Goal: Transaction & Acquisition: Purchase product/service

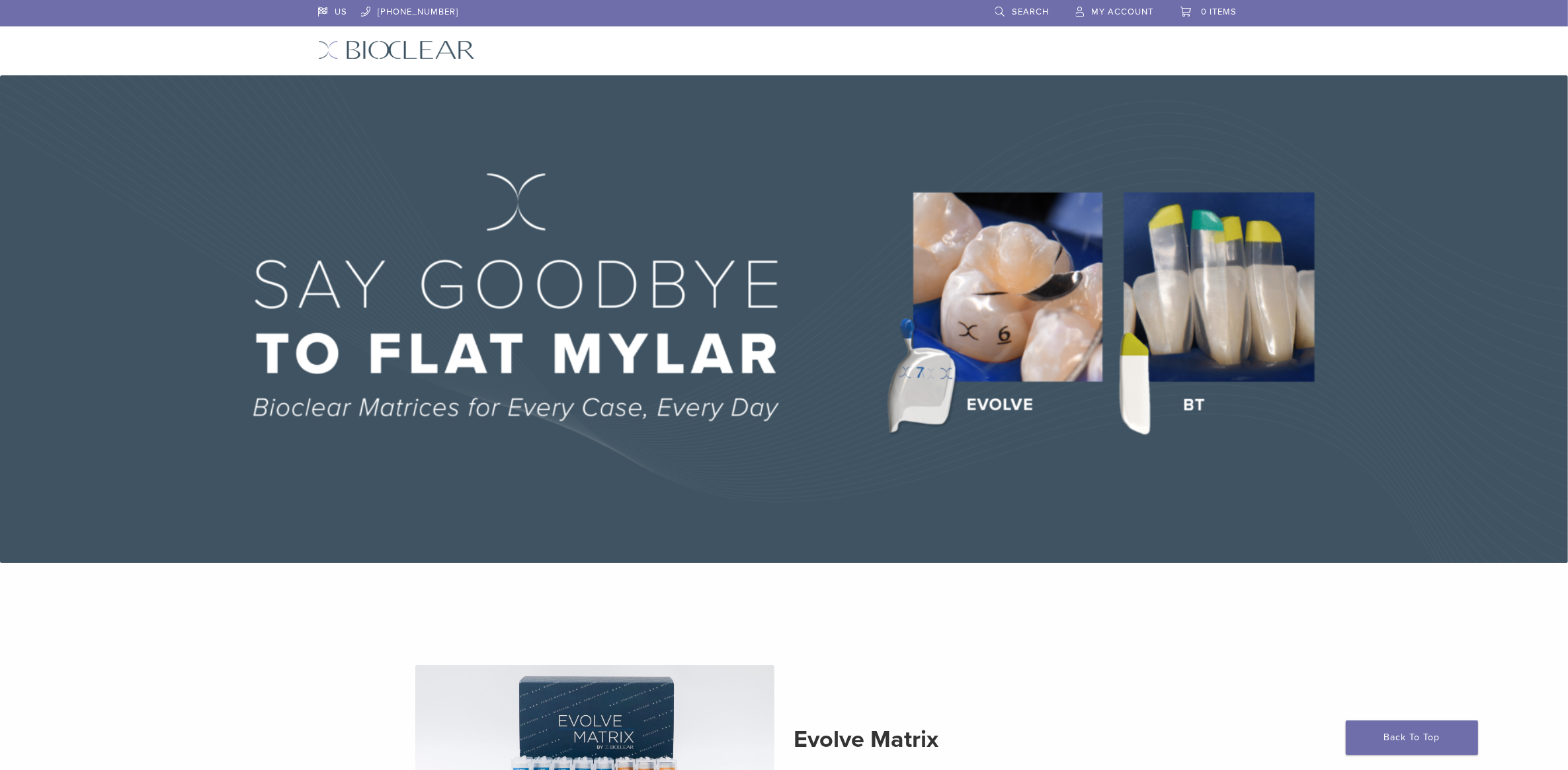
click at [395, 19] on link "[PHONE_NUMBER]" at bounding box center [410, 9] width 98 height 20
drag, startPoint x: 1267, startPoint y: 153, endPoint x: 681, endPoint y: 45, distance: 595.9
click at [682, 43] on link "Products" at bounding box center [675, 48] width 61 height 13
click at [681, 47] on link "Products" at bounding box center [675, 48] width 61 height 13
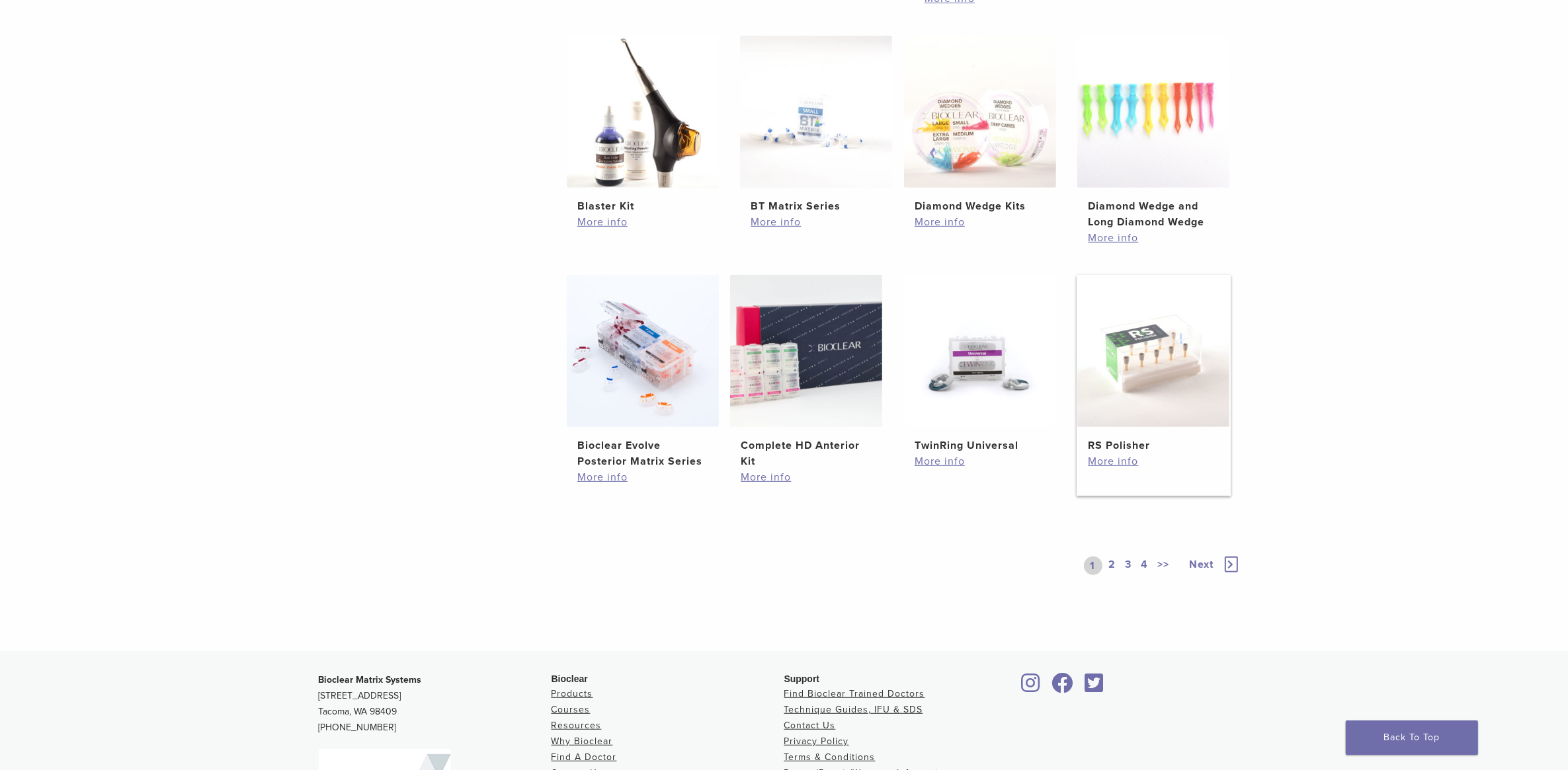
scroll to position [826, 0]
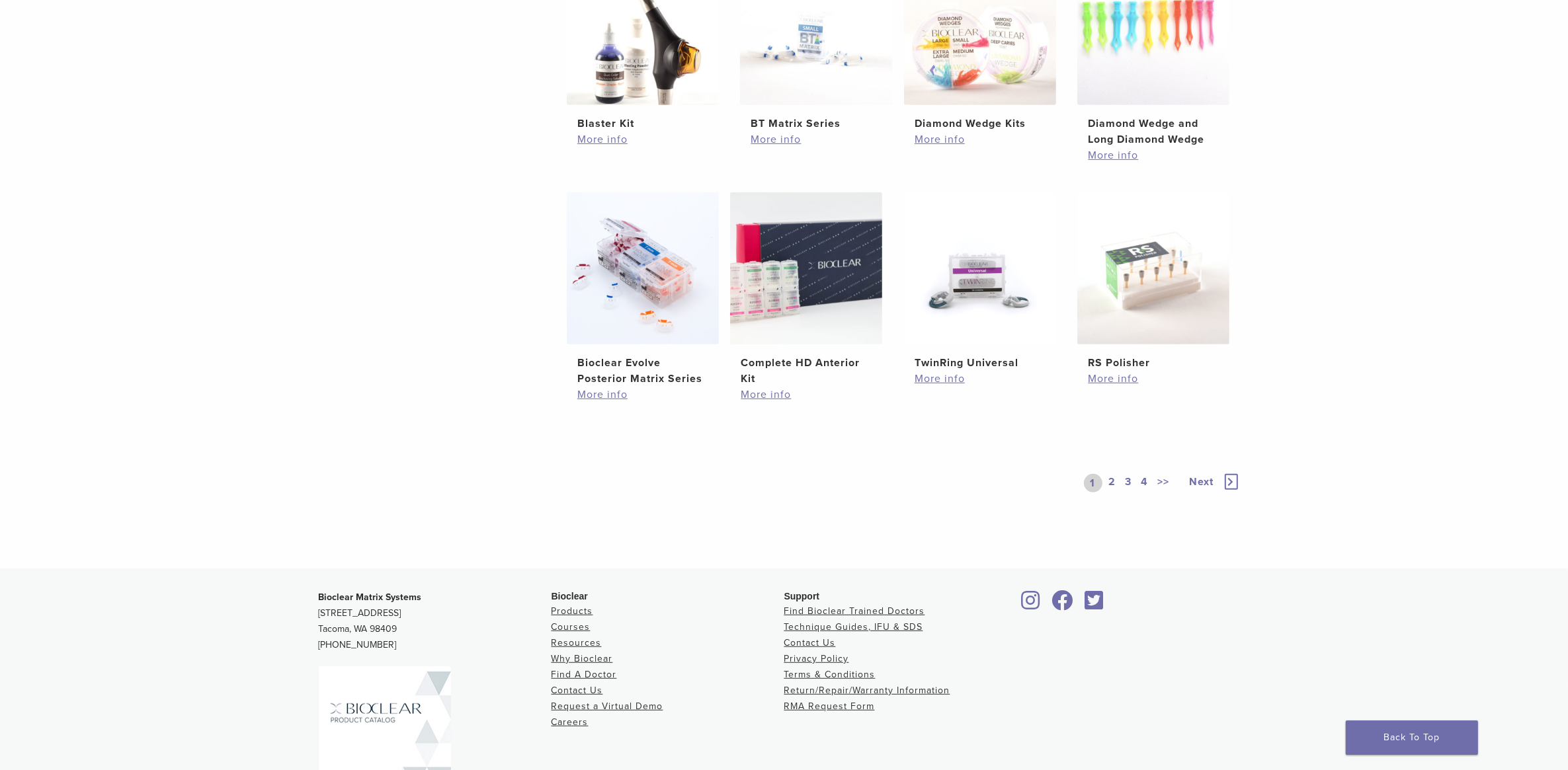
click at [1109, 481] on link "2" at bounding box center [1112, 484] width 13 height 19
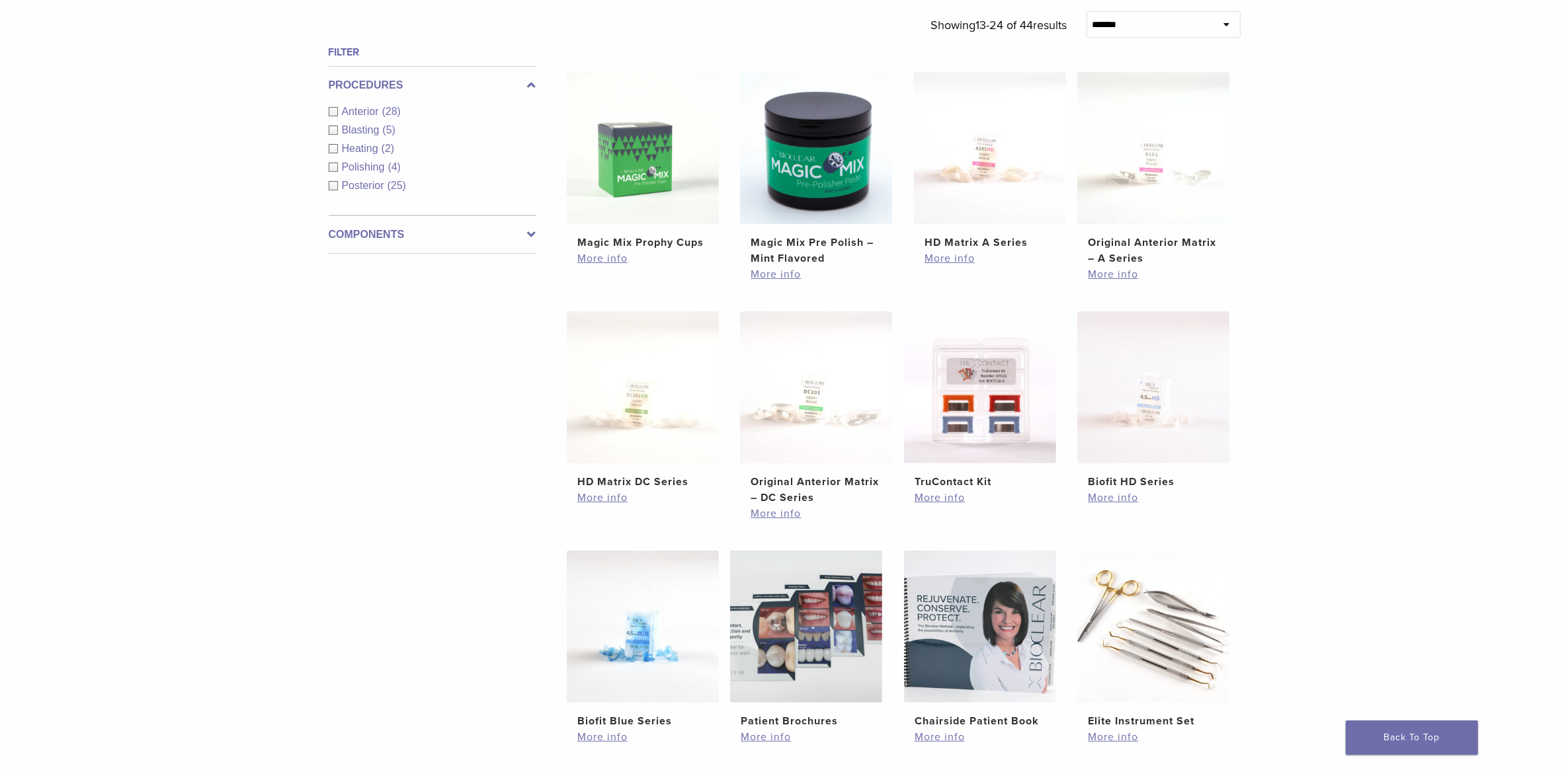
scroll to position [551, 0]
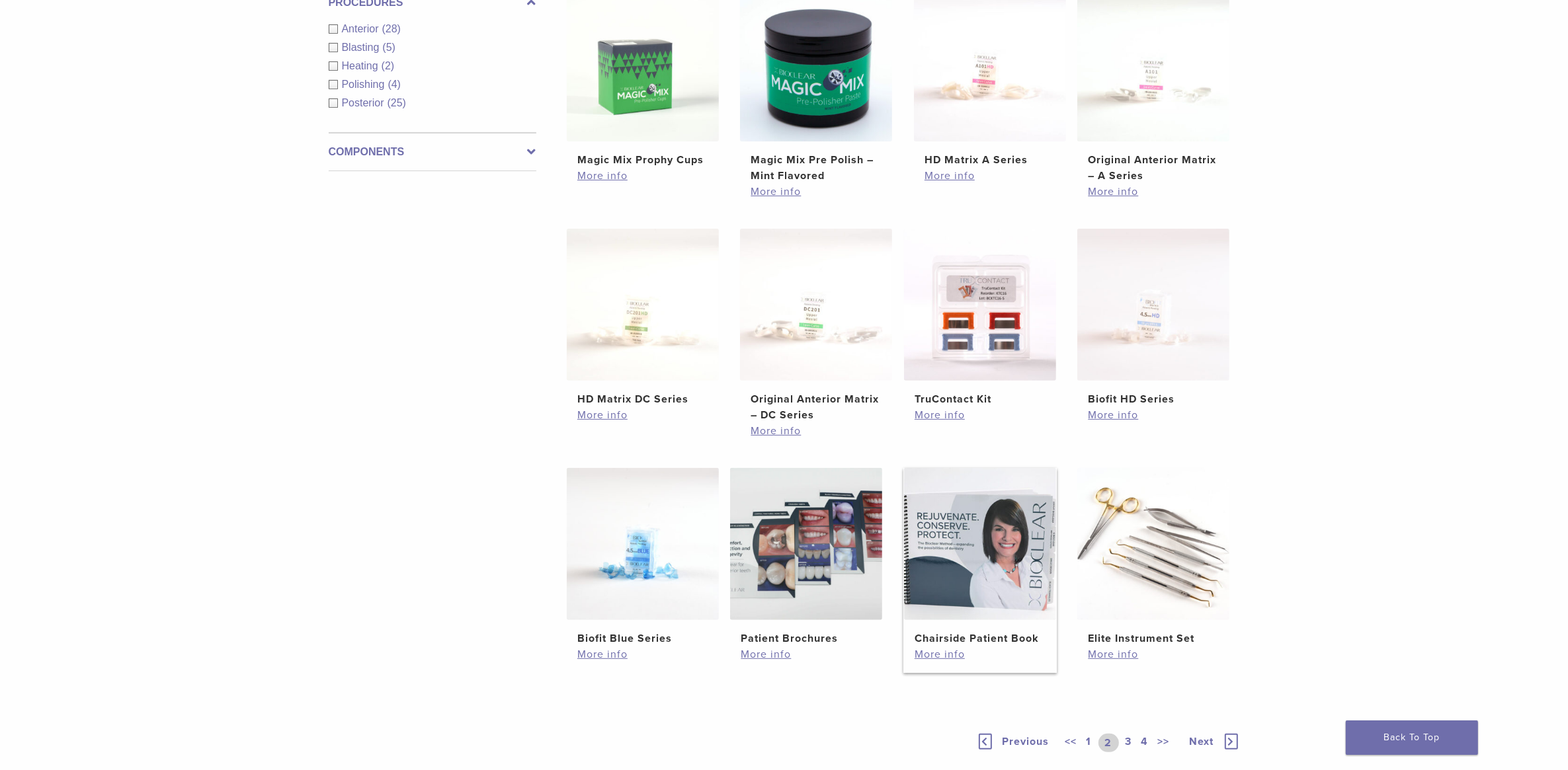
click at [983, 497] on img at bounding box center [980, 543] width 152 height 152
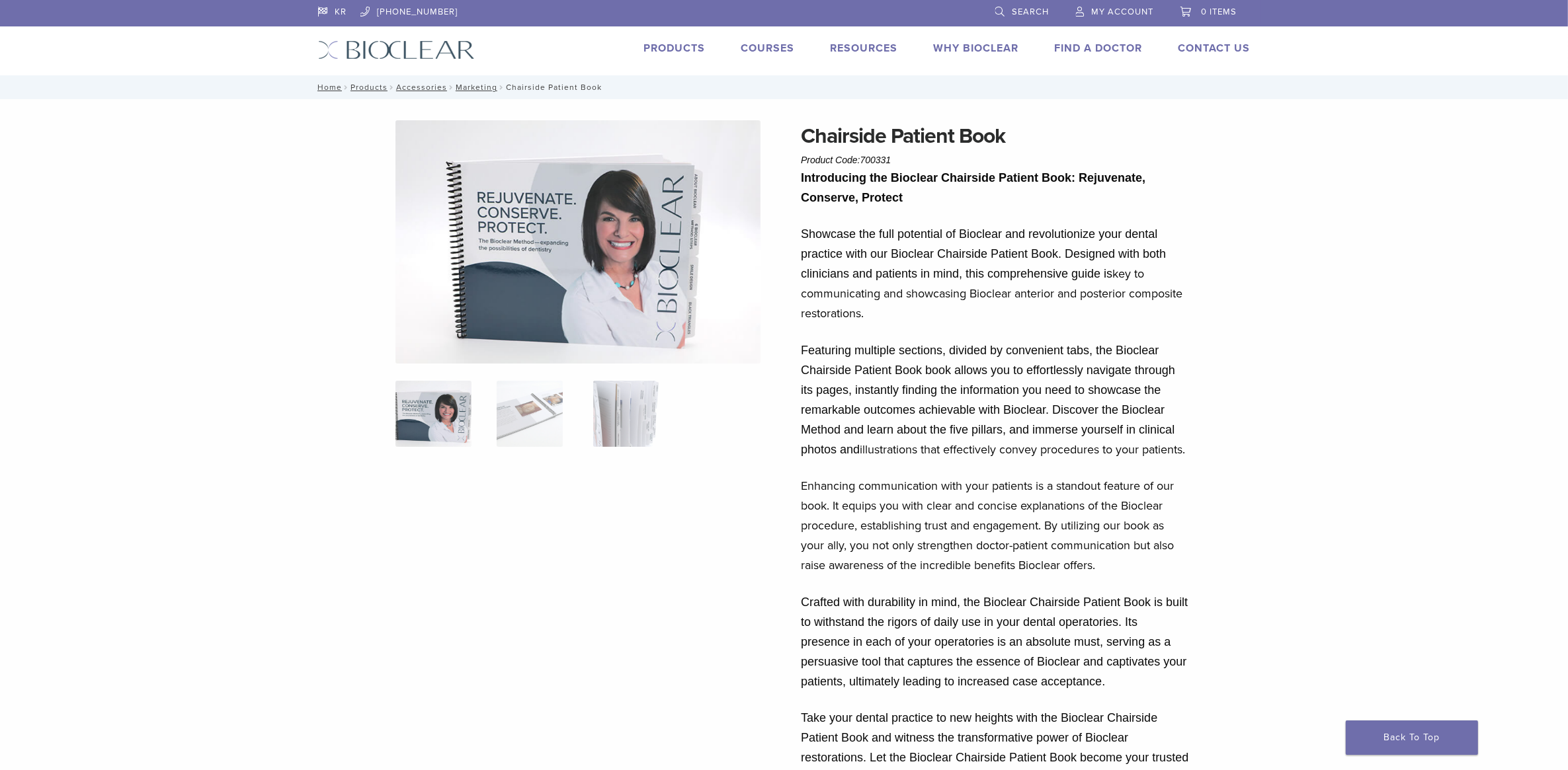
drag, startPoint x: 1183, startPoint y: 570, endPoint x: 800, endPoint y: 222, distance: 517.5
click at [801, 222] on div "Introducing the Bioclear Chairside Patient Book: Rejuvenate, Conserve, Protect …" at bounding box center [995, 504] width 389 height 673
drag, startPoint x: 800, startPoint y: 222, endPoint x: 884, endPoint y: 258, distance: 91.4
click at [1521, 467] on div "Chairside Patient Book Product Code: 700331 $ 57.75 – $ 157.50 Price range: $57…" at bounding box center [784, 731] width 1568 height 1266
